Goal: Task Accomplishment & Management: Use online tool/utility

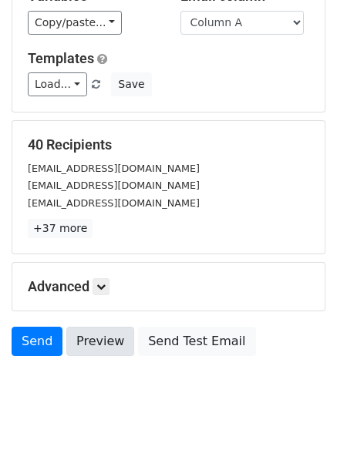
scroll to position [149, 0]
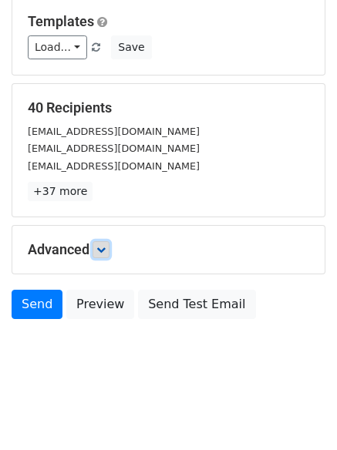
drag, startPoint x: 105, startPoint y: 243, endPoint x: 112, endPoint y: 260, distance: 18.3
click at [106, 243] on link at bounding box center [100, 249] width 17 height 17
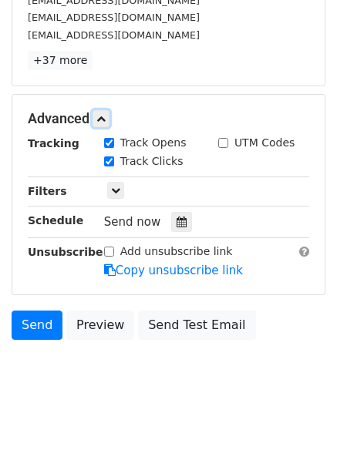
scroll to position [284, 0]
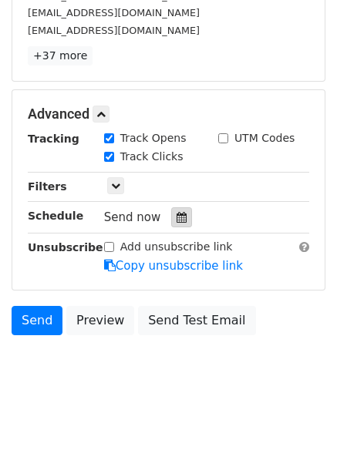
click at [179, 218] on icon at bounding box center [181, 217] width 10 height 11
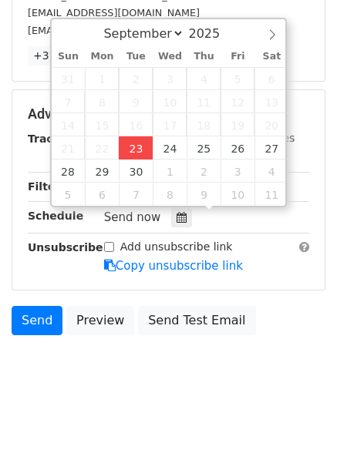
type input "2025-09-23 12:00"
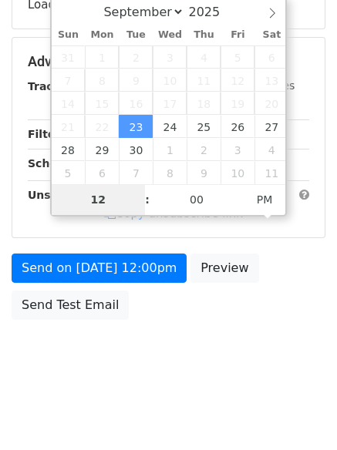
type input "4"
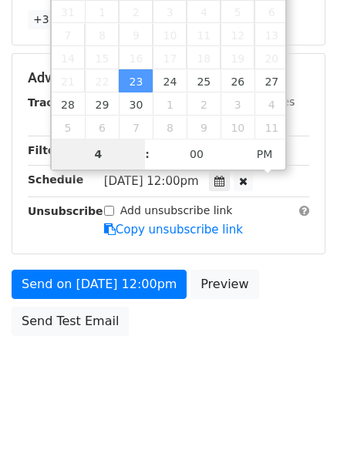
scroll to position [337, 0]
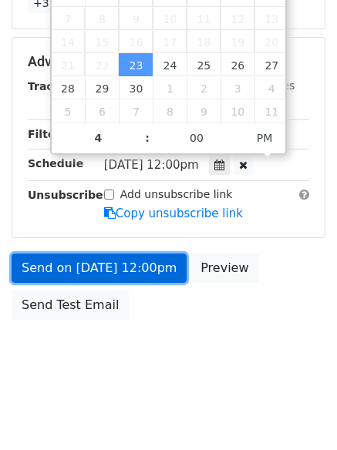
type input "2025-09-23 16:00"
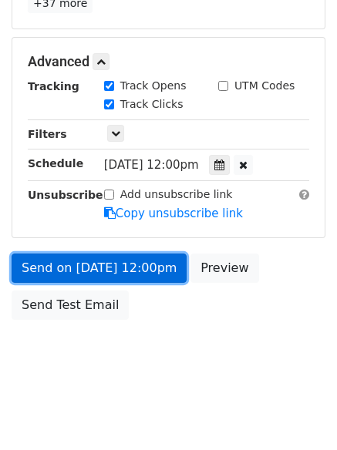
click at [105, 261] on link "Send on Sep 23 at 12:00pm" at bounding box center [99, 268] width 175 height 29
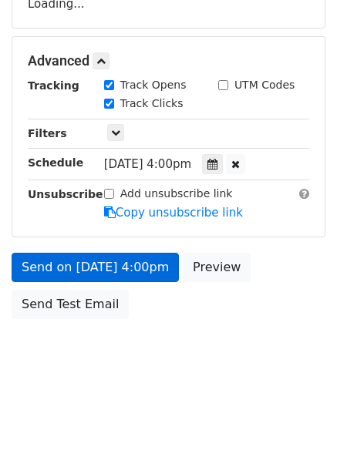
scroll to position [275, 0]
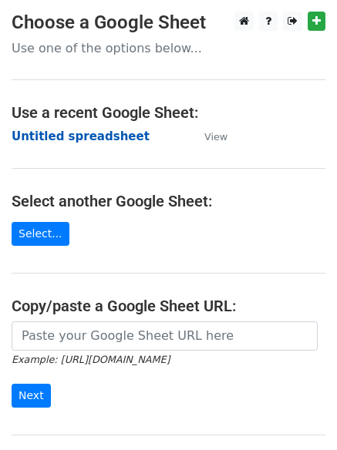
click at [46, 136] on strong "Untitled spreadsheet" at bounding box center [81, 136] width 138 height 14
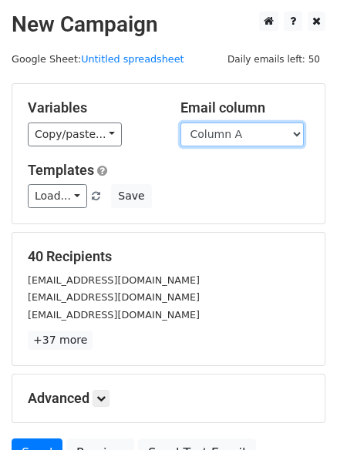
drag, startPoint x: 0, startPoint y: 0, endPoint x: 232, endPoint y: 143, distance: 272.3
click at [228, 139] on select "Column A Column B Column C Column D Column E" at bounding box center [241, 135] width 123 height 24
click at [180, 123] on select "Column A Column B Column C Column D Column E" at bounding box center [241, 135] width 123 height 24
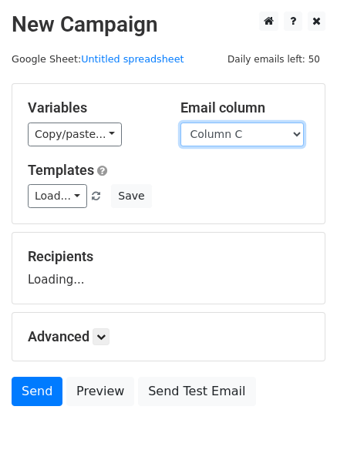
click at [220, 133] on select "Column A Column B Column C Column D Column E" at bounding box center [241, 135] width 123 height 24
select select "Column B"
click at [180, 123] on select "Column A Column B Column C Column D Column E" at bounding box center [241, 135] width 123 height 24
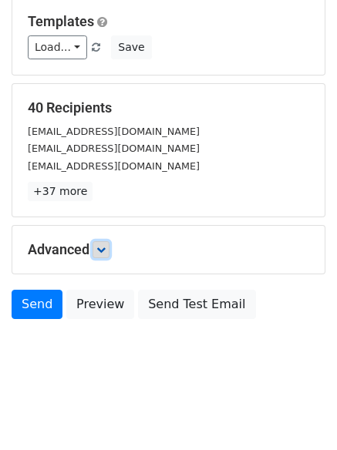
click at [109, 245] on link at bounding box center [100, 249] width 17 height 17
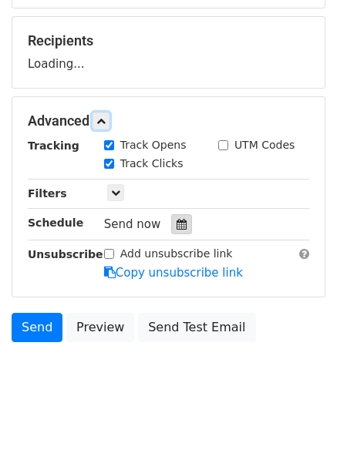
scroll to position [217, 0]
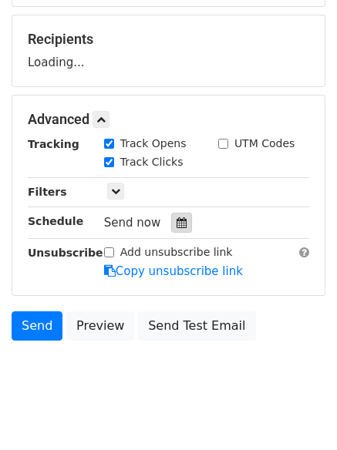
click at [169, 228] on div "Tracking Track Opens UTM Codes Track Clicks Filters Only include spreadsheet ro…" at bounding box center [168, 208] width 281 height 144
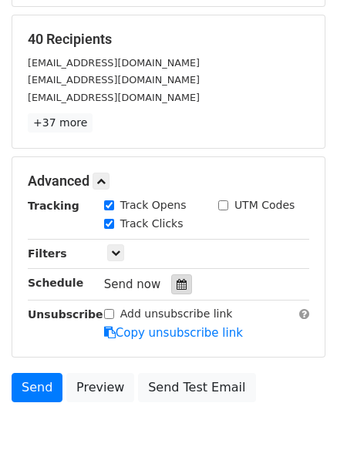
drag, startPoint x: 191, startPoint y: 287, endPoint x: 166, endPoint y: 285, distance: 25.5
click at [190, 288] on div "Send now" at bounding box center [194, 284] width 181 height 21
click at [171, 284] on div at bounding box center [181, 284] width 21 height 20
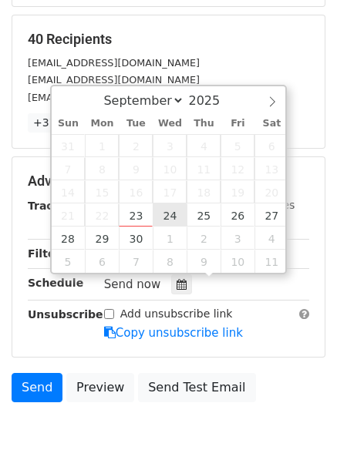
type input "2025-09-24 12:00"
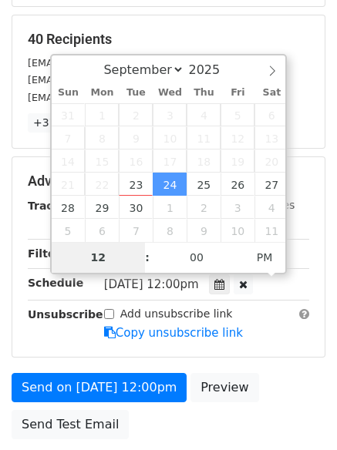
type input "5"
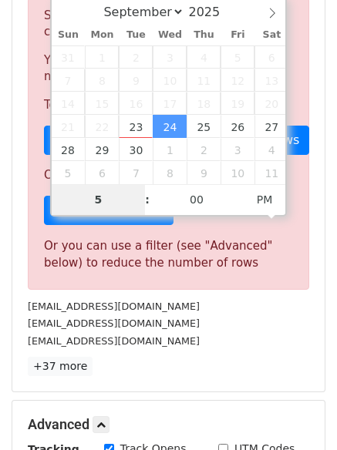
scroll to position [638, 0]
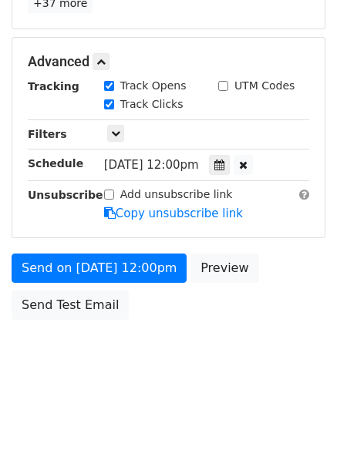
type input "2025-09-24 17:00"
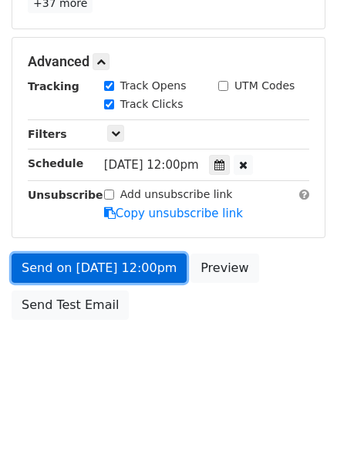
click at [113, 271] on link "Send on Sep 24 at 12:00pm" at bounding box center [99, 268] width 175 height 29
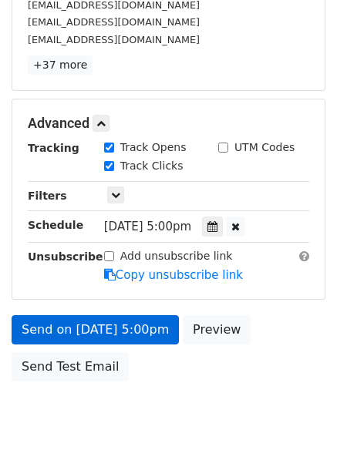
scroll to position [337, 0]
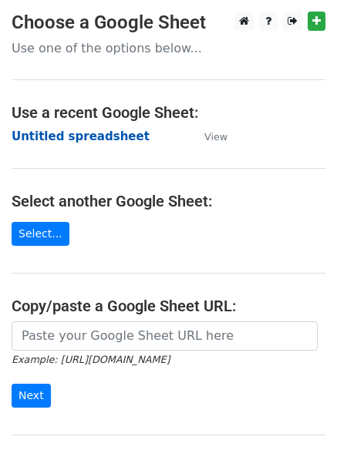
click at [55, 136] on strong "Untitled spreadsheet" at bounding box center [81, 136] width 138 height 14
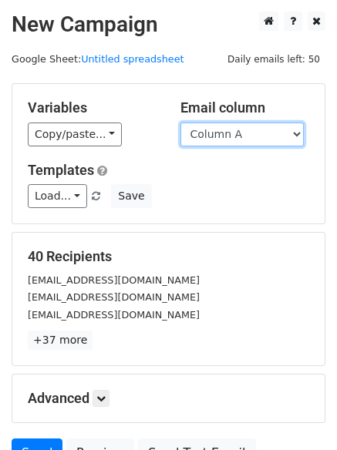
click at [242, 146] on select "Column A Column B Column C Column D Column E" at bounding box center [241, 135] width 123 height 24
select select "Column C"
click at [180, 123] on select "Column A Column B Column C Column D Column E" at bounding box center [241, 135] width 123 height 24
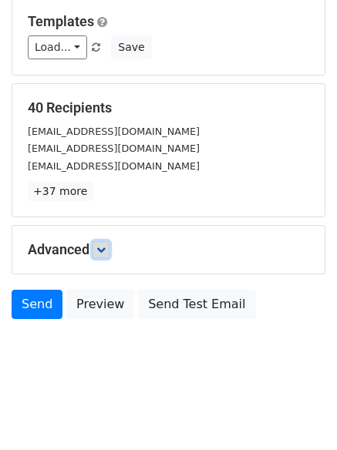
click at [106, 250] on icon at bounding box center [100, 249] width 9 height 9
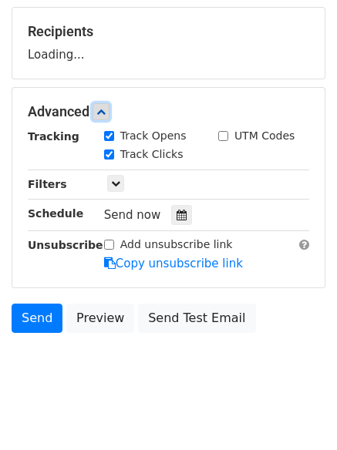
scroll to position [227, 0]
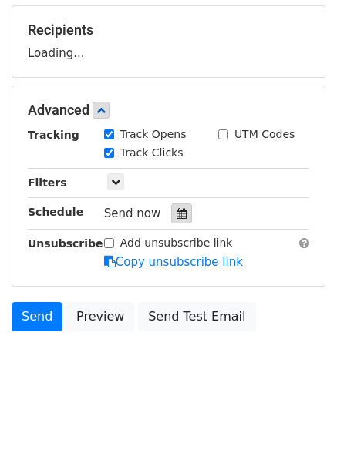
click at [179, 218] on icon at bounding box center [181, 213] width 10 height 11
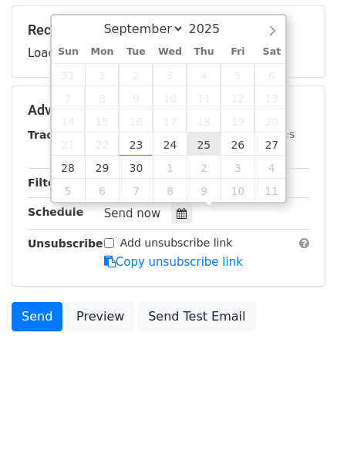
type input "[DATE] 12:00"
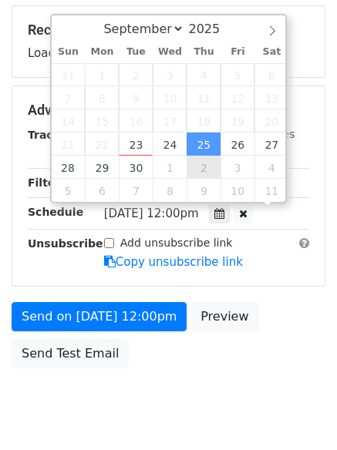
scroll to position [1, 0]
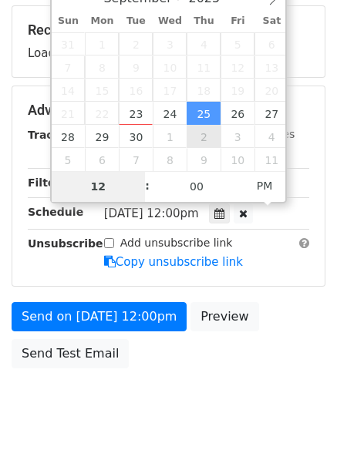
type input "6"
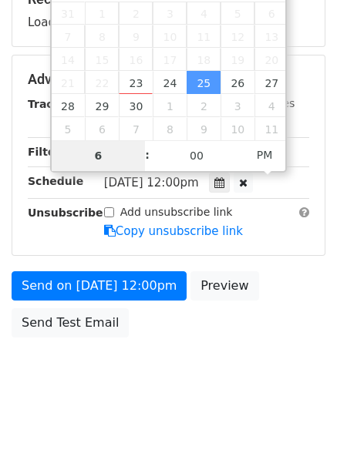
scroll to position [275, 0]
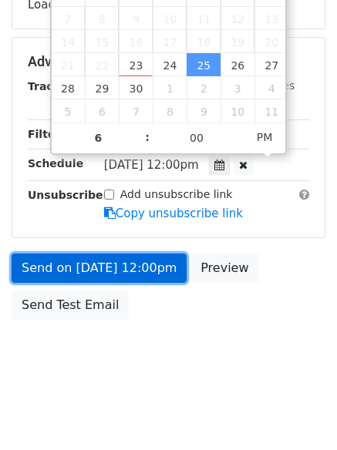
type input "[DATE] 18:00"
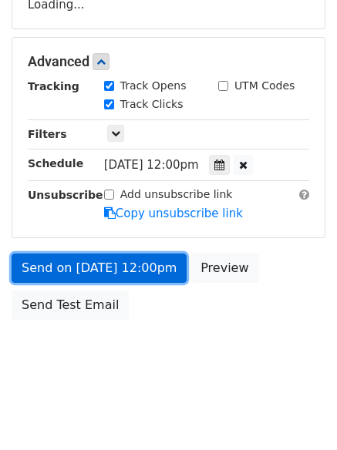
click at [86, 255] on link "Send on [DATE] 12:00pm" at bounding box center [99, 268] width 175 height 29
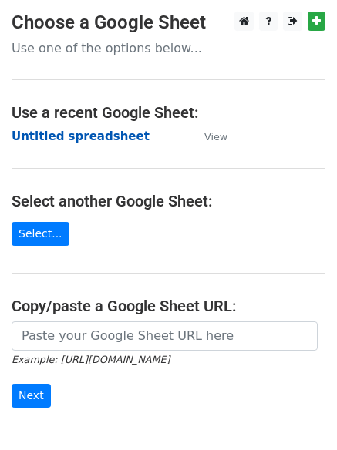
click at [50, 139] on strong "Untitled spreadsheet" at bounding box center [81, 136] width 138 height 14
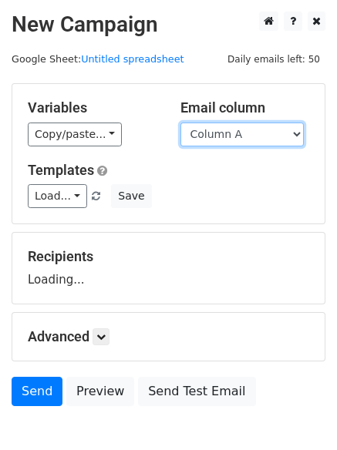
click at [267, 136] on select "Column A Column B Column C Column D Column E" at bounding box center [241, 135] width 123 height 24
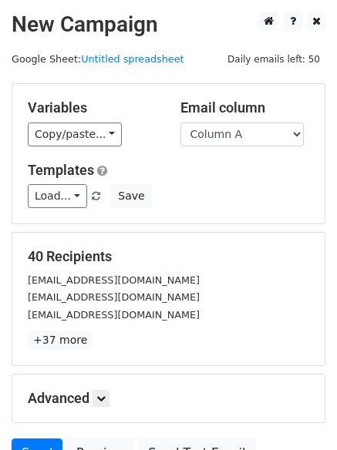
click at [244, 213] on div "Variables Copy/paste... {{Column A}} {{Column B}} {{Column C}} {{Column D}} {{C…" at bounding box center [168, 154] width 312 height 140
click at [247, 139] on select "Column A Column B Column C Column D Column E" at bounding box center [241, 135] width 123 height 24
select select "Column D"
click at [180, 123] on select "Column A Column B Column C Column D Column E" at bounding box center [241, 135] width 123 height 24
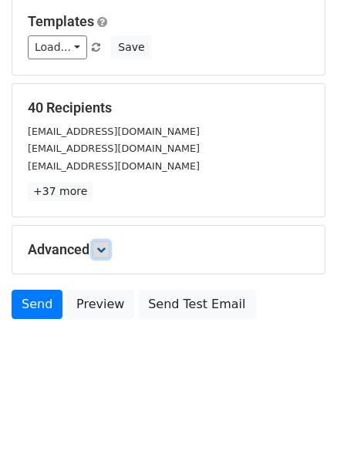
click at [106, 245] on icon at bounding box center [100, 249] width 9 height 9
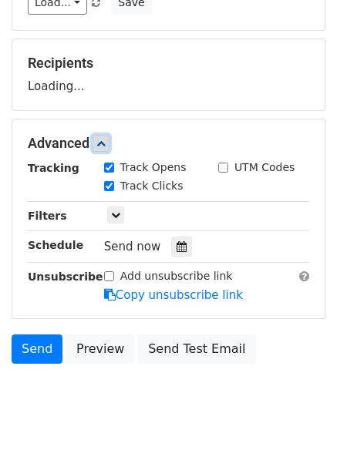
scroll to position [222, 0]
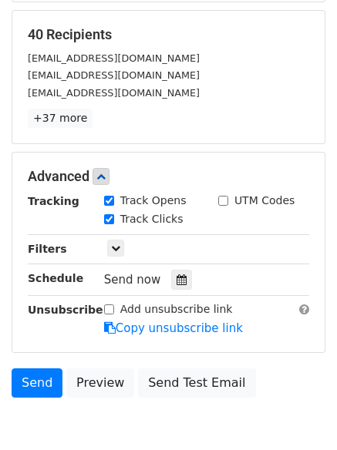
click at [177, 270] on div "Send now" at bounding box center [194, 280] width 181 height 21
click at [176, 280] on icon at bounding box center [181, 279] width 10 height 11
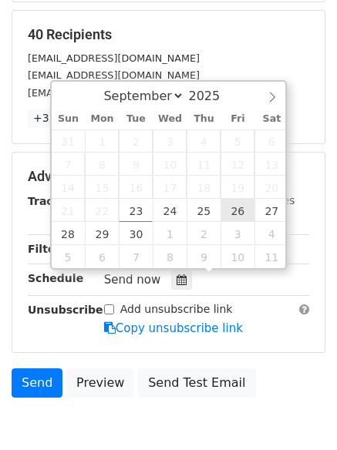
type input "2025-09-26 12:00"
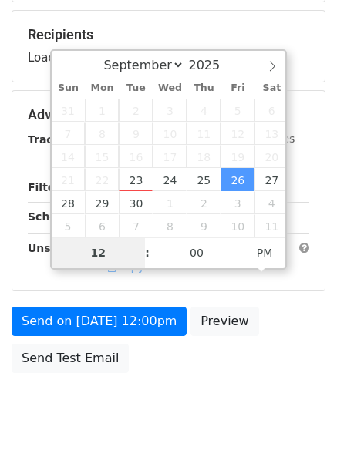
type input "7"
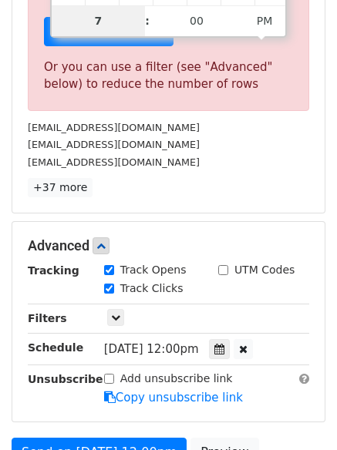
scroll to position [638, 0]
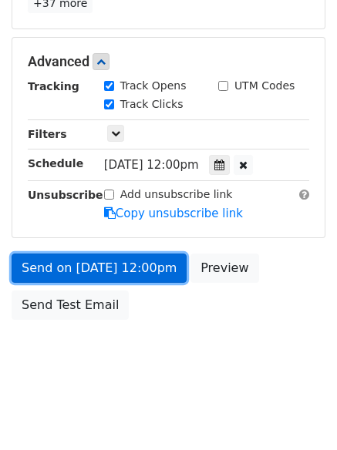
type input "2025-09-26 19:00"
click at [111, 264] on link "Send on Sep 26 at 12:00pm" at bounding box center [99, 268] width 175 height 29
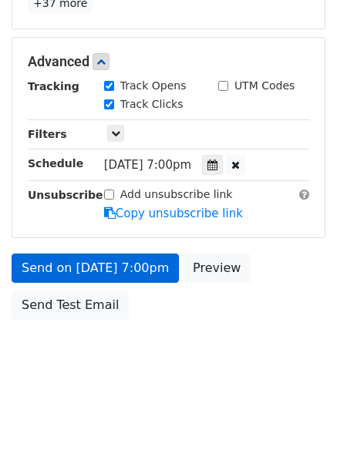
scroll to position [275, 0]
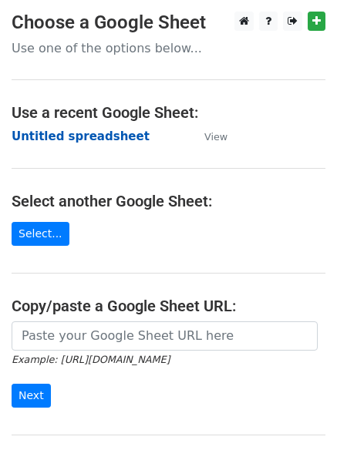
click at [57, 129] on strong "Untitled spreadsheet" at bounding box center [81, 136] width 138 height 14
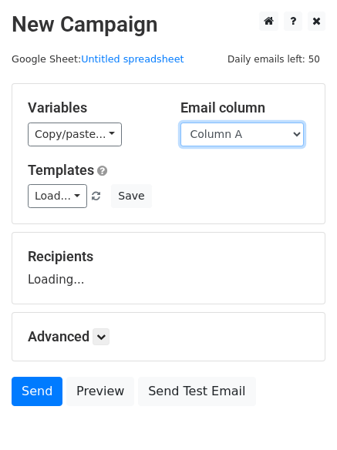
drag, startPoint x: 0, startPoint y: 0, endPoint x: 242, endPoint y: 143, distance: 281.3
click at [241, 140] on select "Column A Column B Column C Column D Column E" at bounding box center [241, 135] width 123 height 24
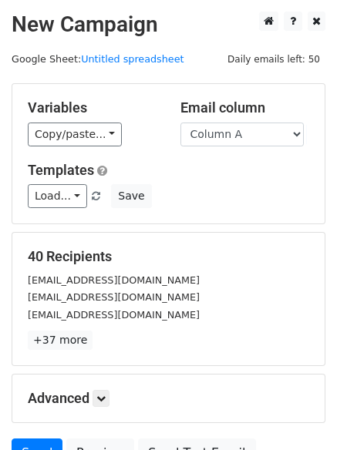
click at [234, 119] on div "Email column Column A Column B Column C Column D Column E" at bounding box center [245, 122] width 153 height 47
click at [237, 151] on div "Variables Copy/paste... {{Column A}} {{Column B}} {{Column C}} {{Column D}} {{C…" at bounding box center [168, 154] width 312 height 140
click at [237, 141] on select "Column A Column B Column C Column D Column E" at bounding box center [241, 135] width 123 height 24
select select "Column E"
click at [180, 123] on select "Column A Column B Column C Column D Column E" at bounding box center [241, 135] width 123 height 24
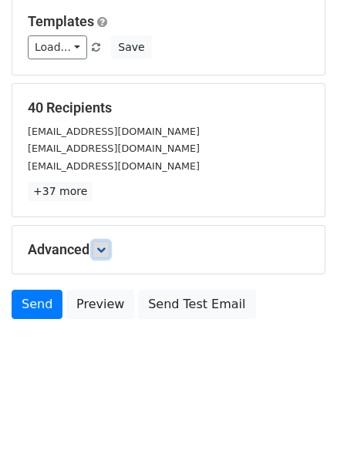
click at [103, 256] on link at bounding box center [100, 249] width 17 height 17
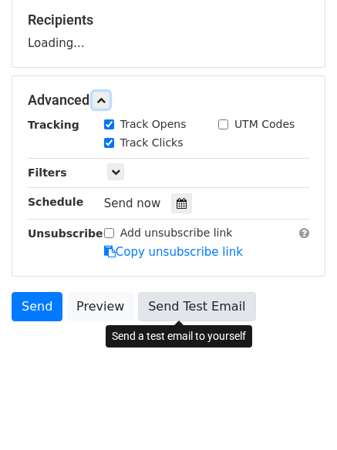
scroll to position [237, 0]
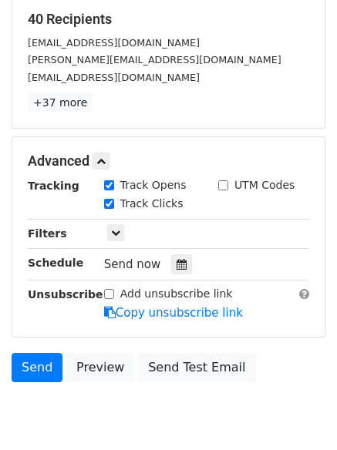
click at [169, 252] on div "Tracking Track Opens UTM Codes Track Clicks Filters Only include spreadsheet ro…" at bounding box center [168, 249] width 281 height 144
click at [177, 260] on icon at bounding box center [181, 264] width 10 height 11
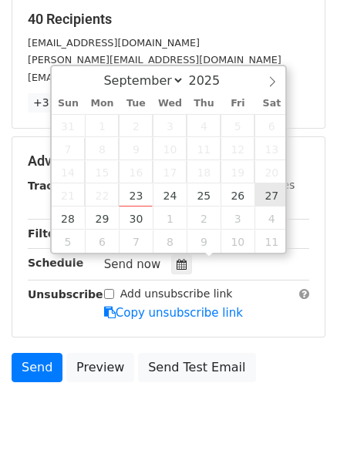
type input "[DATE] 12:00"
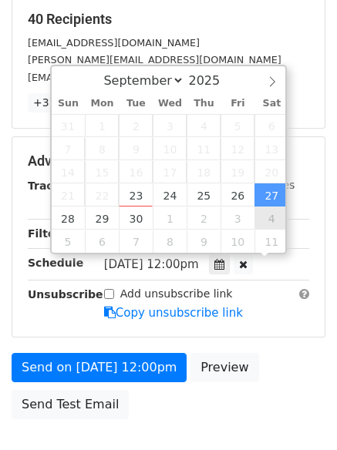
scroll to position [1, 0]
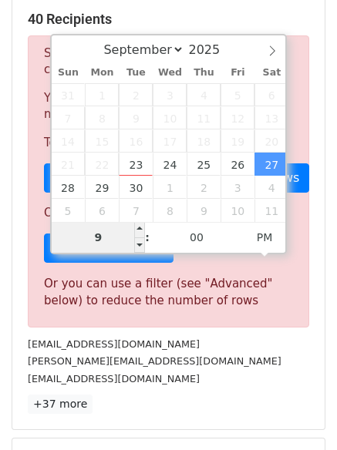
drag, startPoint x: 111, startPoint y: 238, endPoint x: 82, endPoint y: 240, distance: 28.6
click at [82, 240] on input "9" at bounding box center [99, 237] width 94 height 31
type input "8"
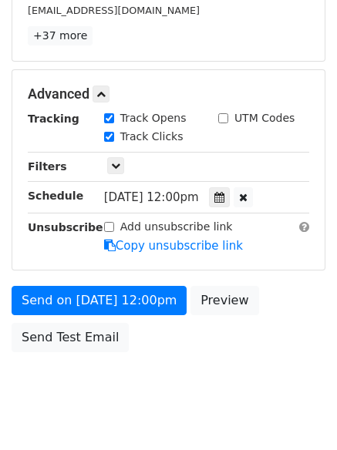
scroll to position [638, 0]
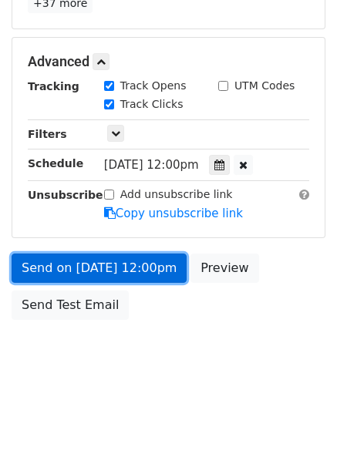
type input "[DATE] 20:00"
click at [100, 264] on link "Send on [DATE] 12:00pm" at bounding box center [99, 268] width 175 height 29
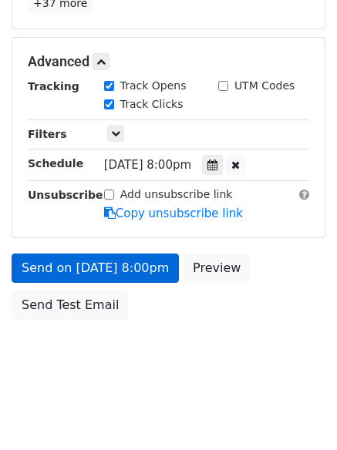
scroll to position [275, 0]
